Goal: Transaction & Acquisition: Obtain resource

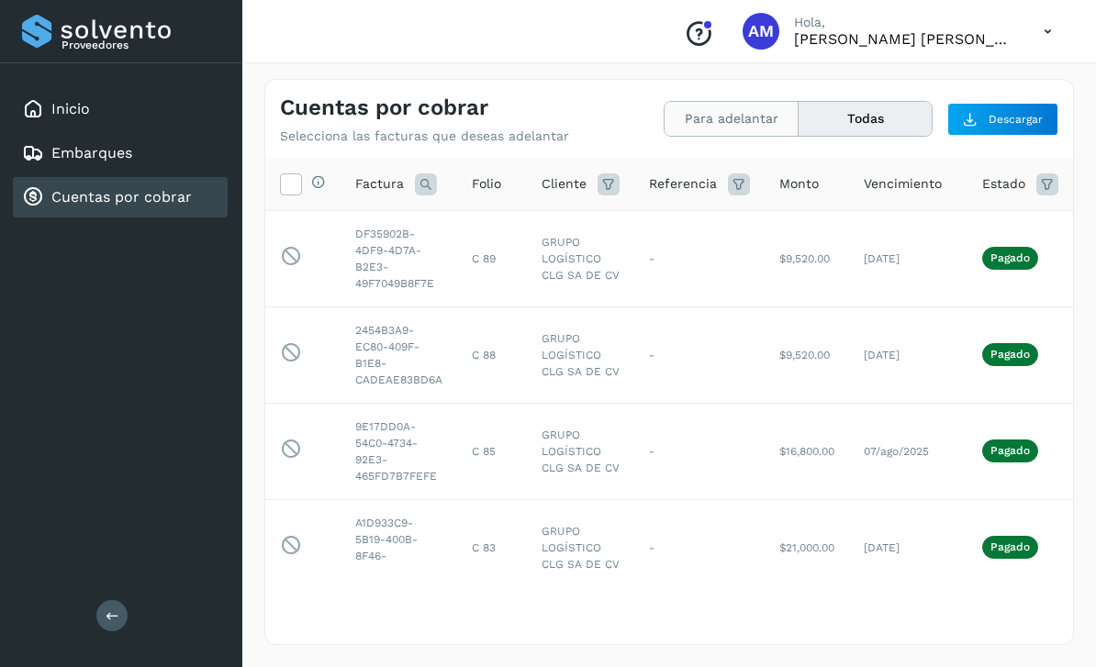
click at [706, 112] on button "Para adelantar" at bounding box center [731, 119] width 134 height 34
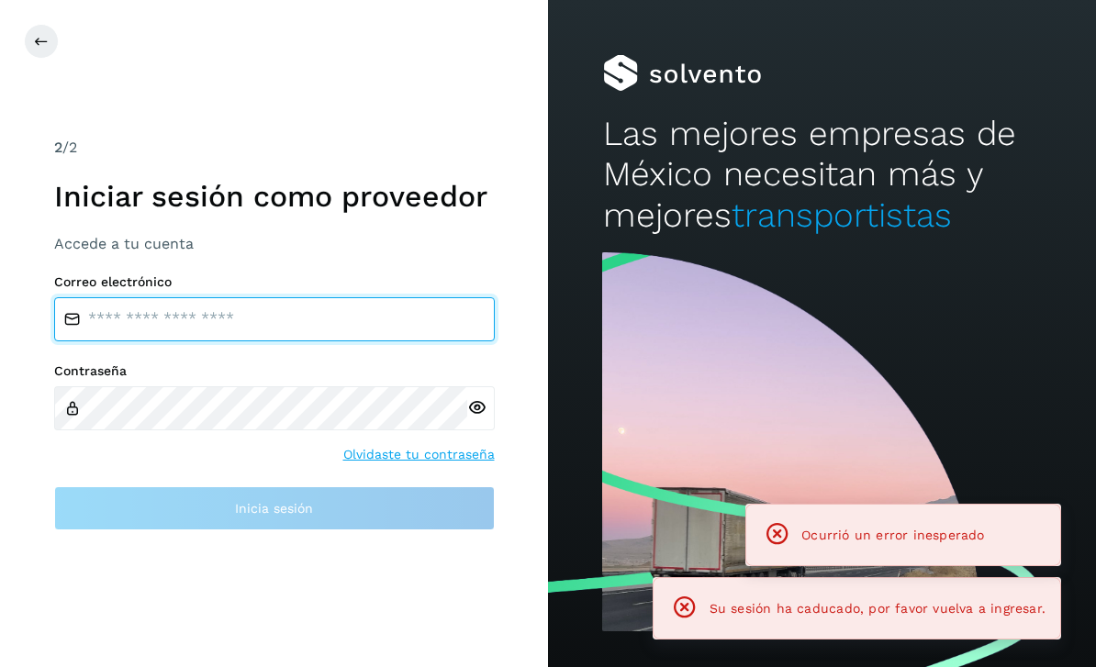
click at [307, 527] on div "Correo electrónico Contraseña Olvidaste tu contraseña Inicia sesión" at bounding box center [274, 402] width 440 height 256
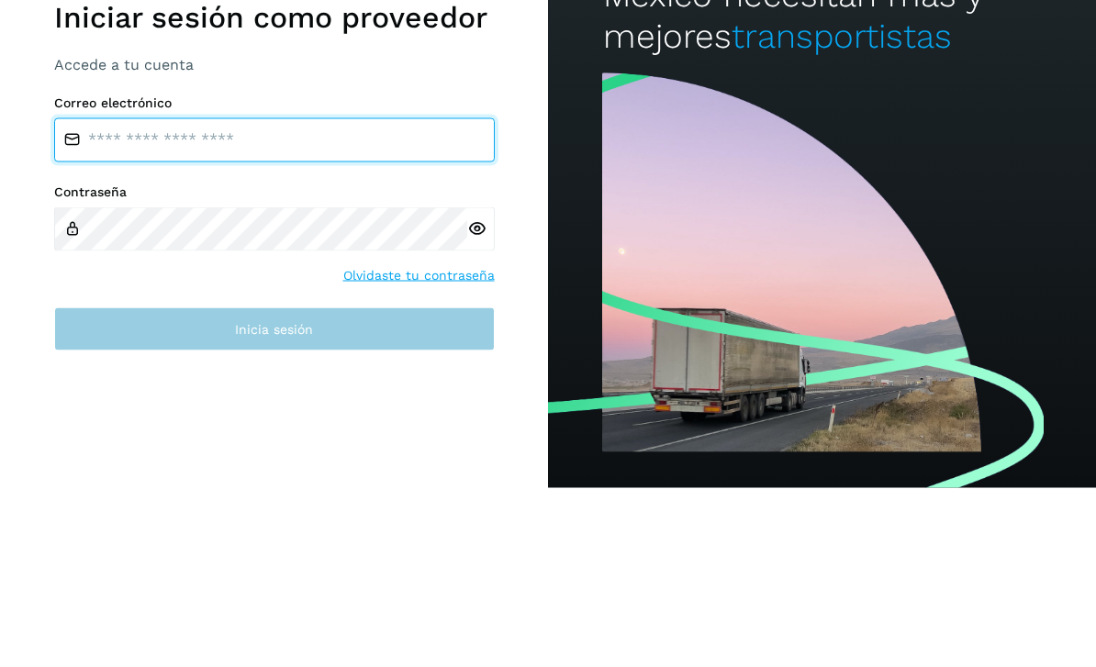
type input "**********"
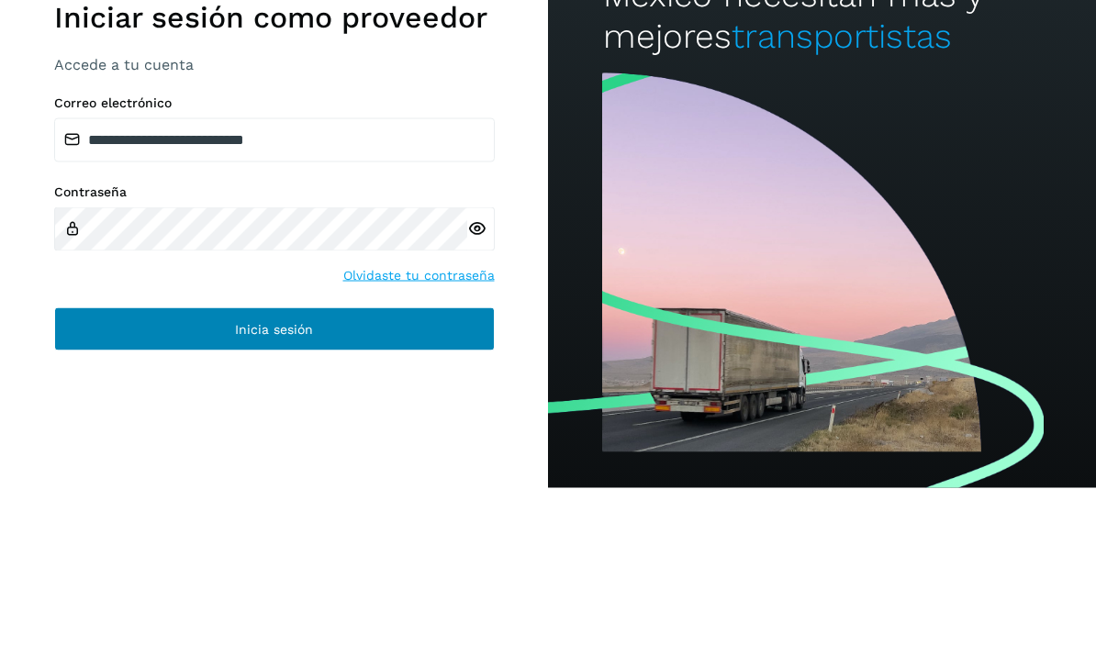
scroll to position [59, 0]
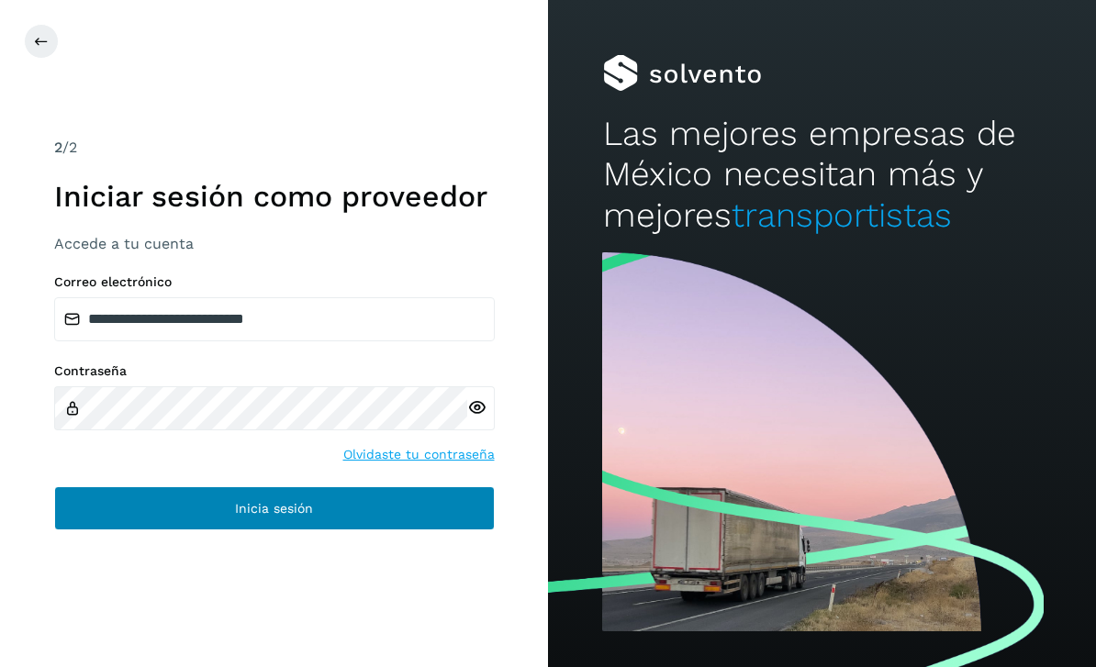
click at [284, 502] on span "Inicia sesión" at bounding box center [274, 508] width 78 height 13
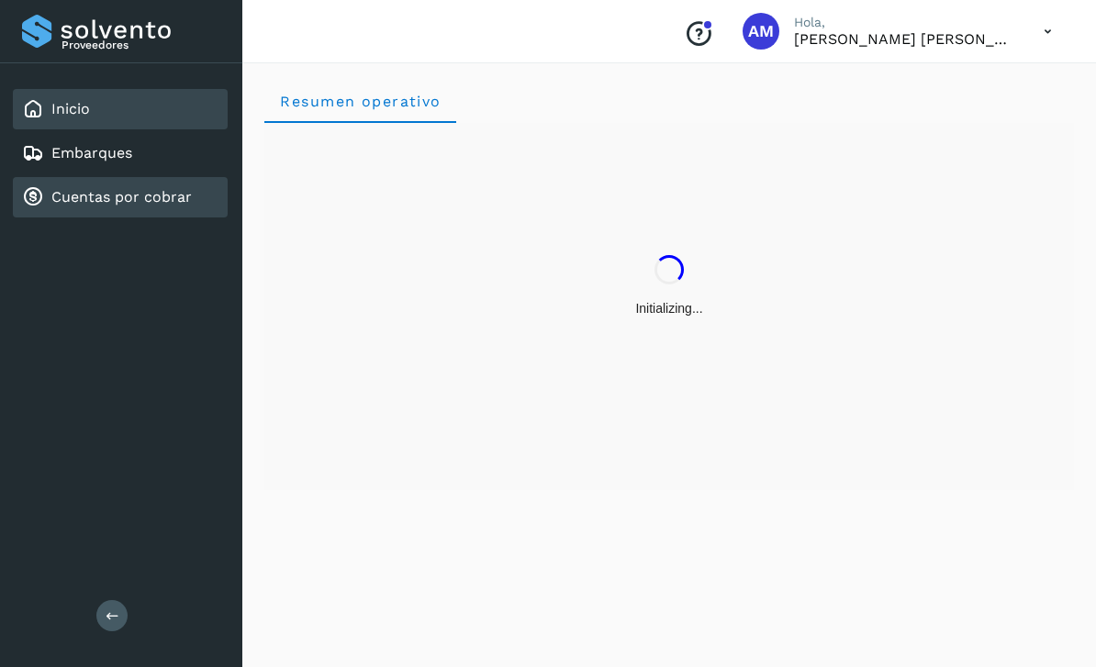
click at [151, 202] on link "Cuentas por cobrar" at bounding box center [121, 196] width 140 height 17
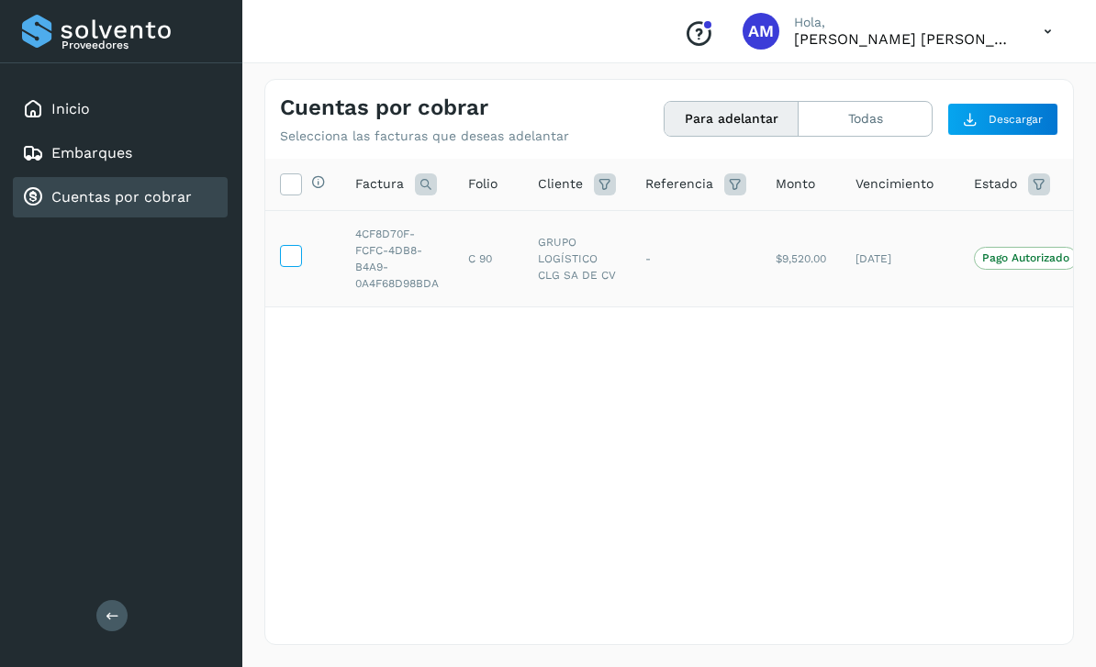
click at [285, 249] on icon at bounding box center [290, 254] width 19 height 19
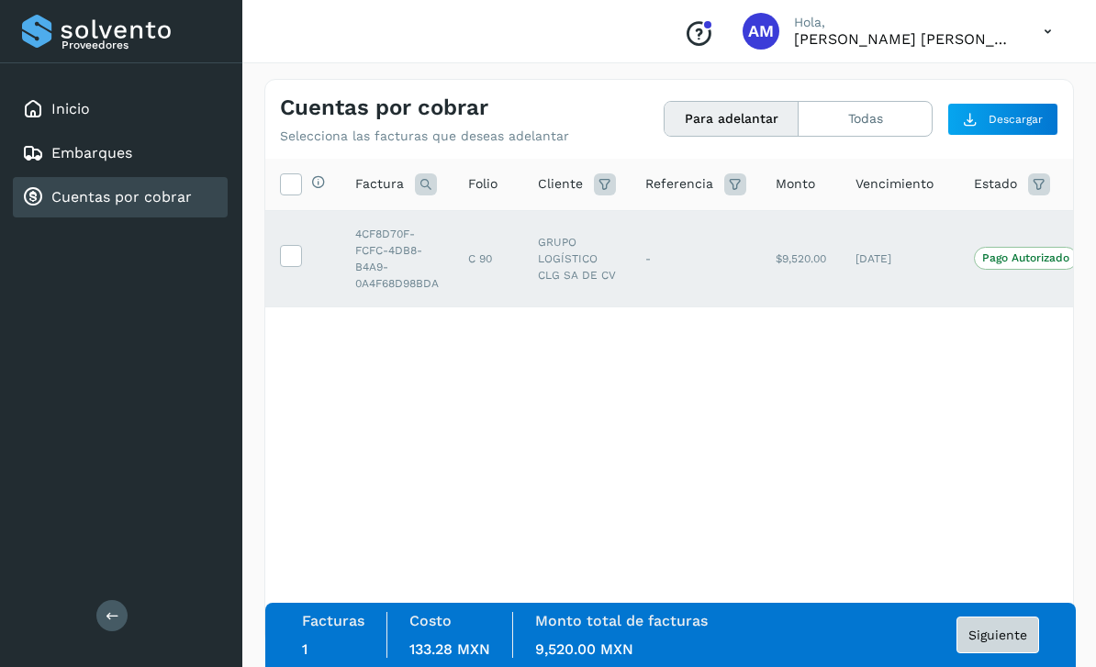
click at [1000, 629] on span "Siguiente" at bounding box center [997, 635] width 59 height 13
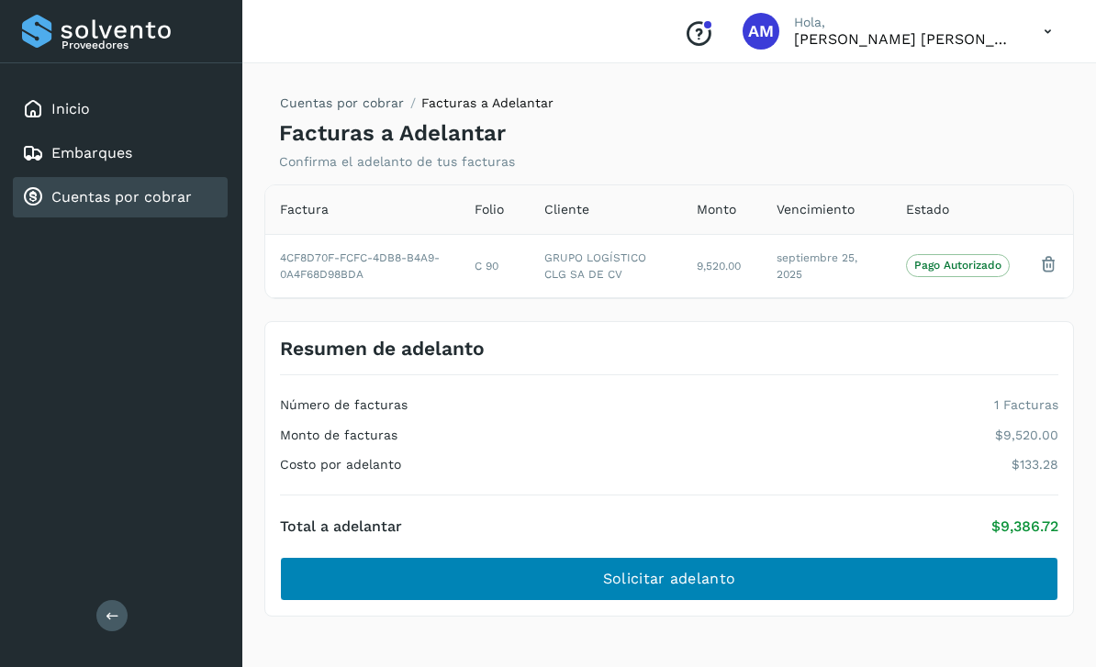
click at [706, 572] on span "Solicitar adelanto" at bounding box center [669, 579] width 132 height 20
